Goal: Task Accomplishment & Management: Manage account settings

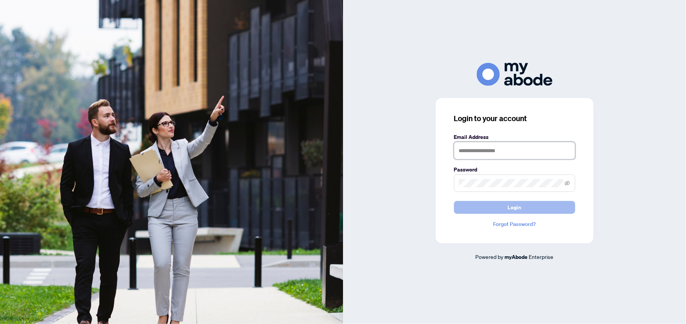
type input "**********"
click at [519, 207] on span "Login" at bounding box center [515, 208] width 14 height 12
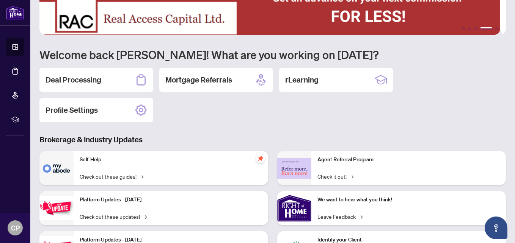
scroll to position [38, 0]
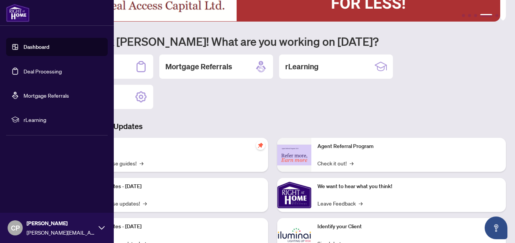
click at [28, 69] on link "Deal Processing" at bounding box center [43, 71] width 38 height 7
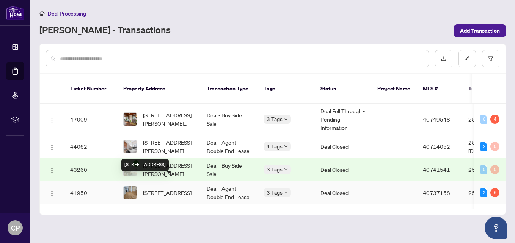
click at [159, 189] on span "[STREET_ADDRESS]" at bounding box center [167, 193] width 49 height 8
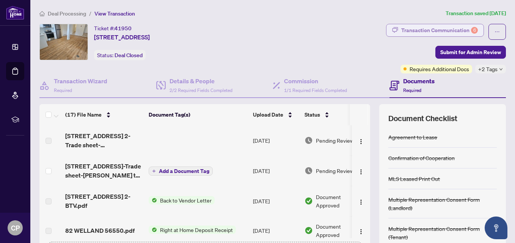
click at [424, 31] on div "Transaction Communication 6" at bounding box center [439, 30] width 77 height 12
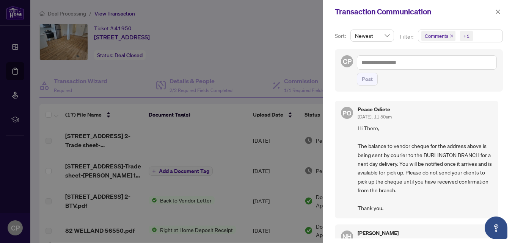
click at [260, 45] on div at bounding box center [257, 121] width 515 height 243
click at [495, 13] on icon "close" at bounding box center [497, 11] width 5 height 5
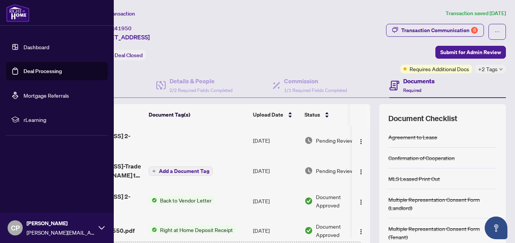
click at [51, 71] on link "Deal Processing" at bounding box center [43, 71] width 38 height 7
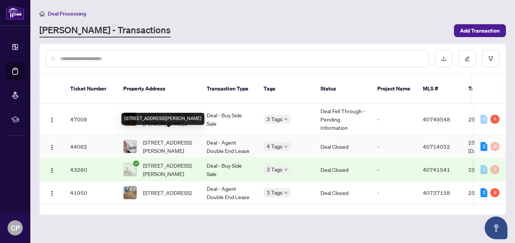
click at [162, 113] on div "[STREET_ADDRESS][PERSON_NAME]" at bounding box center [162, 119] width 83 height 12
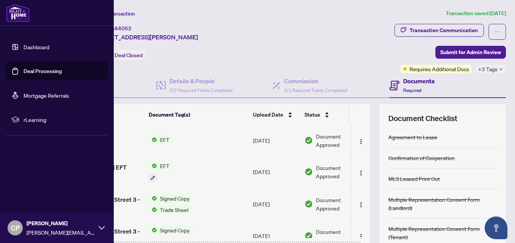
click at [39, 75] on link "Deal Processing" at bounding box center [43, 71] width 38 height 7
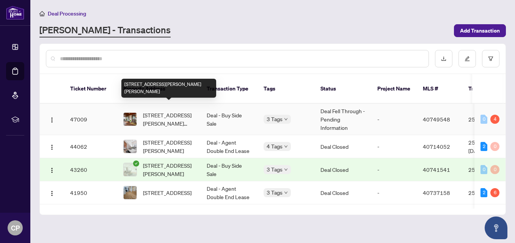
click at [183, 111] on span "[STREET_ADDRESS][PERSON_NAME][PERSON_NAME]" at bounding box center [169, 119] width 52 height 17
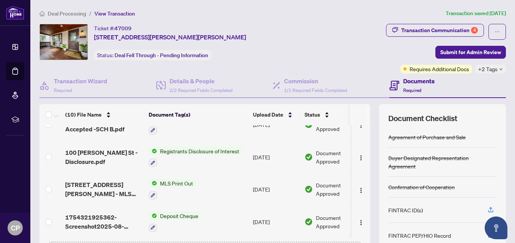
scroll to position [175, 0]
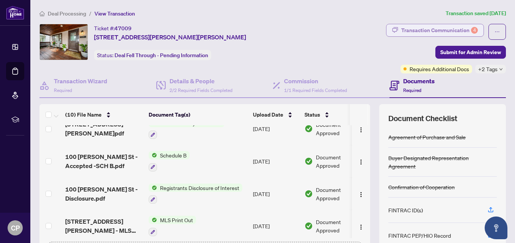
click at [437, 29] on div "Transaction Communication 4" at bounding box center [439, 30] width 77 height 12
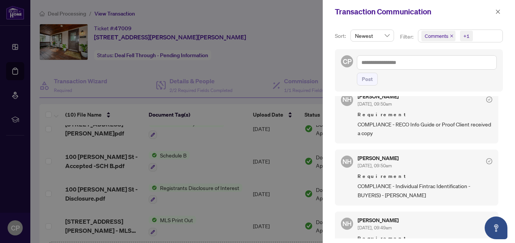
scroll to position [76, 0]
drag, startPoint x: 468, startPoint y: 125, endPoint x: 353, endPoint y: 123, distance: 115.2
click at [353, 123] on div "NH [PERSON_NAME] [DATE], 09:50am Requirement COMPLIANCE - RECO Info Guide or Pr…" at bounding box center [416, 115] width 163 height 56
copy span "COMPLIANCE - RECO Info Guide or Proof Clien"
click at [445, 132] on span "COMPLIANCE - RECO Info Guide or Proof Client received a copy" at bounding box center [424, 128] width 135 height 18
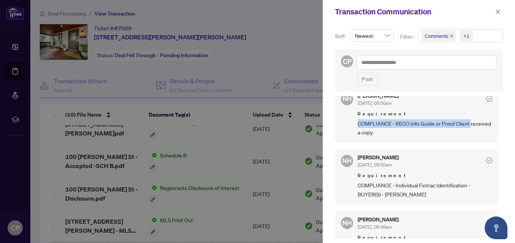
drag, startPoint x: 472, startPoint y: 125, endPoint x: 358, endPoint y: 124, distance: 113.7
click at [358, 124] on span "COMPLIANCE - RECO Info Guide or Proof Client received a copy" at bounding box center [424, 128] width 135 height 18
copy span "COMPLIANCE - RECO Info Guide or Proof Client"
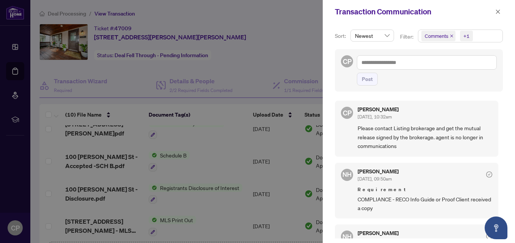
click at [301, 35] on div at bounding box center [257, 121] width 515 height 243
click at [500, 9] on button "button" at bounding box center [498, 11] width 10 height 9
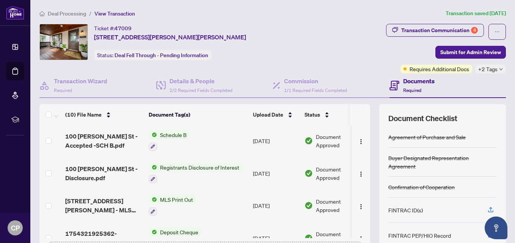
scroll to position [213, 0]
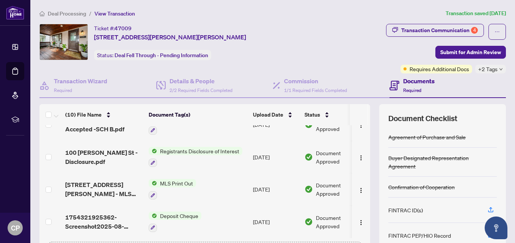
click at [185, 214] on span "Deposit Cheque" at bounding box center [179, 216] width 44 height 8
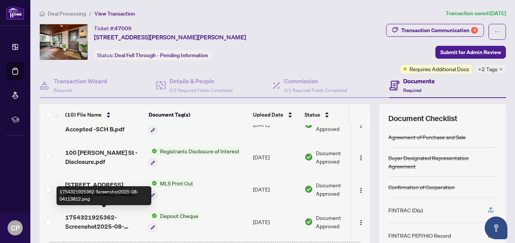
click at [107, 216] on span "1754321925362-Screenshot2025-08-04113812.png" at bounding box center [103, 222] width 77 height 18
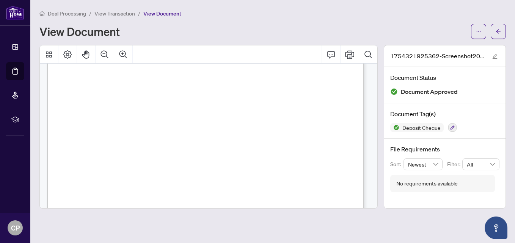
scroll to position [318, 0]
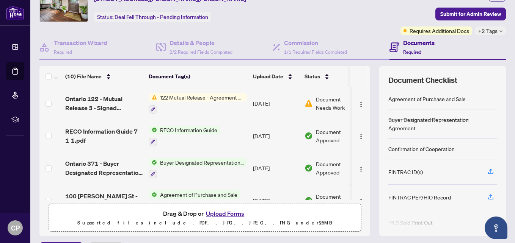
scroll to position [10, 0]
